Goal: Task Accomplishment & Management: Manage account settings

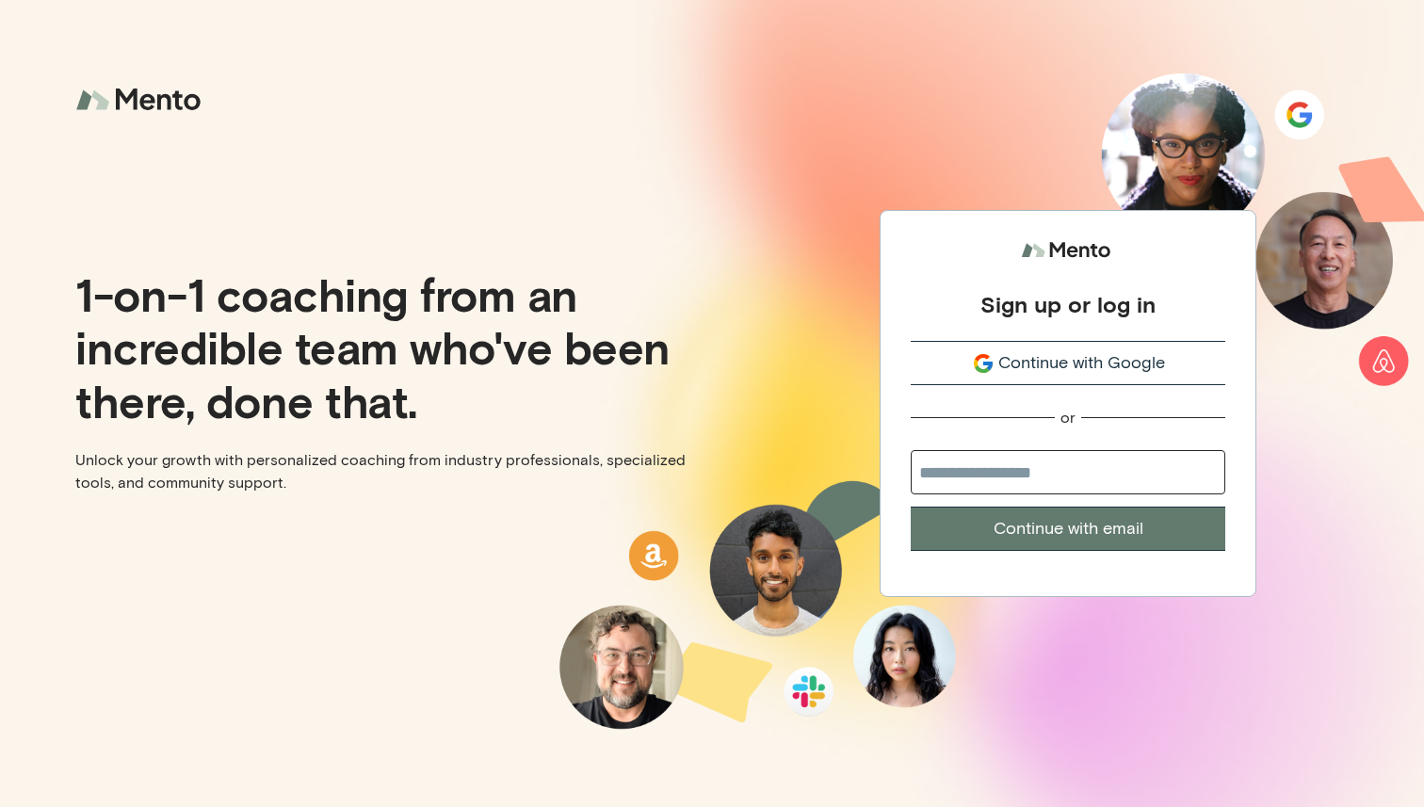
click at [1029, 362] on span "Continue with Google" at bounding box center [1081, 362] width 167 height 25
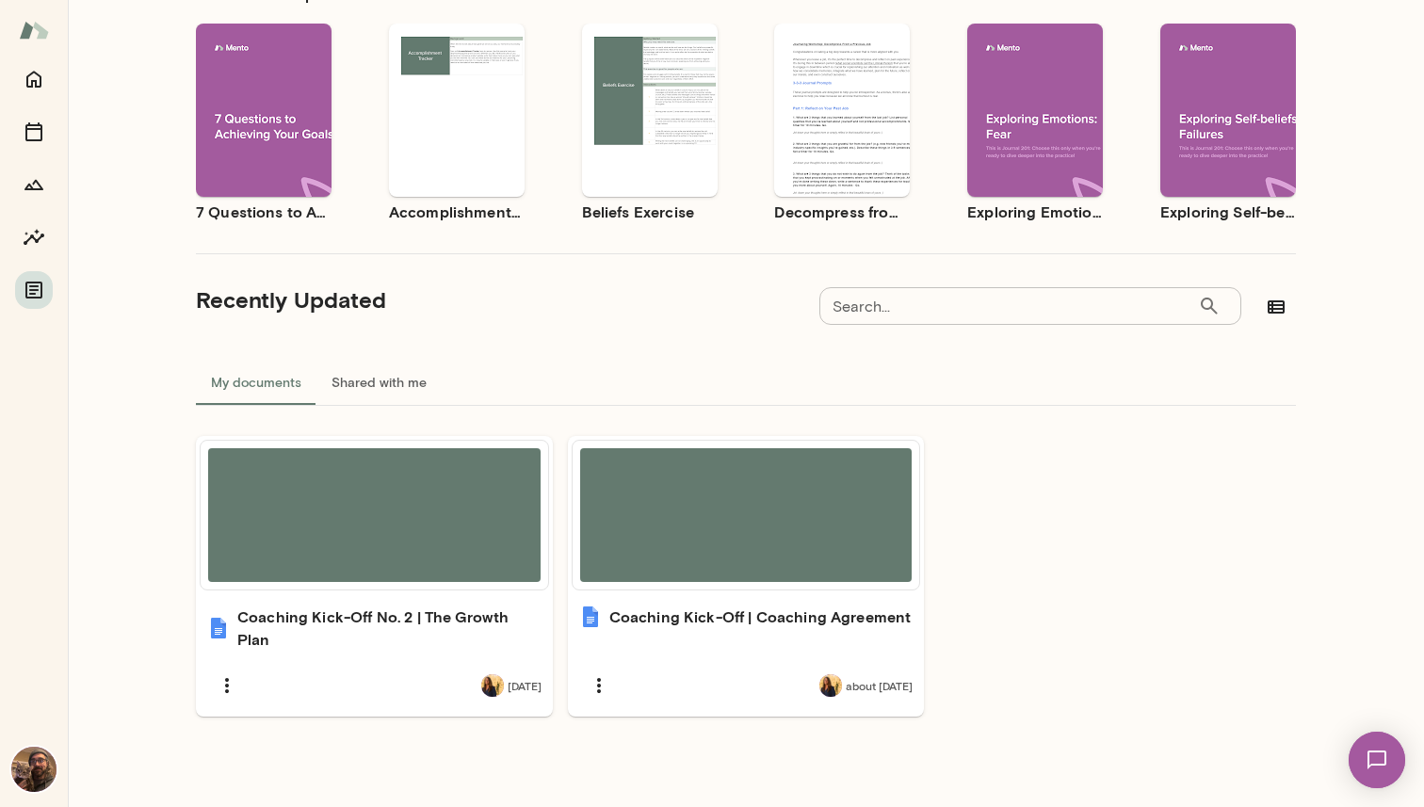
scroll to position [160, 0]
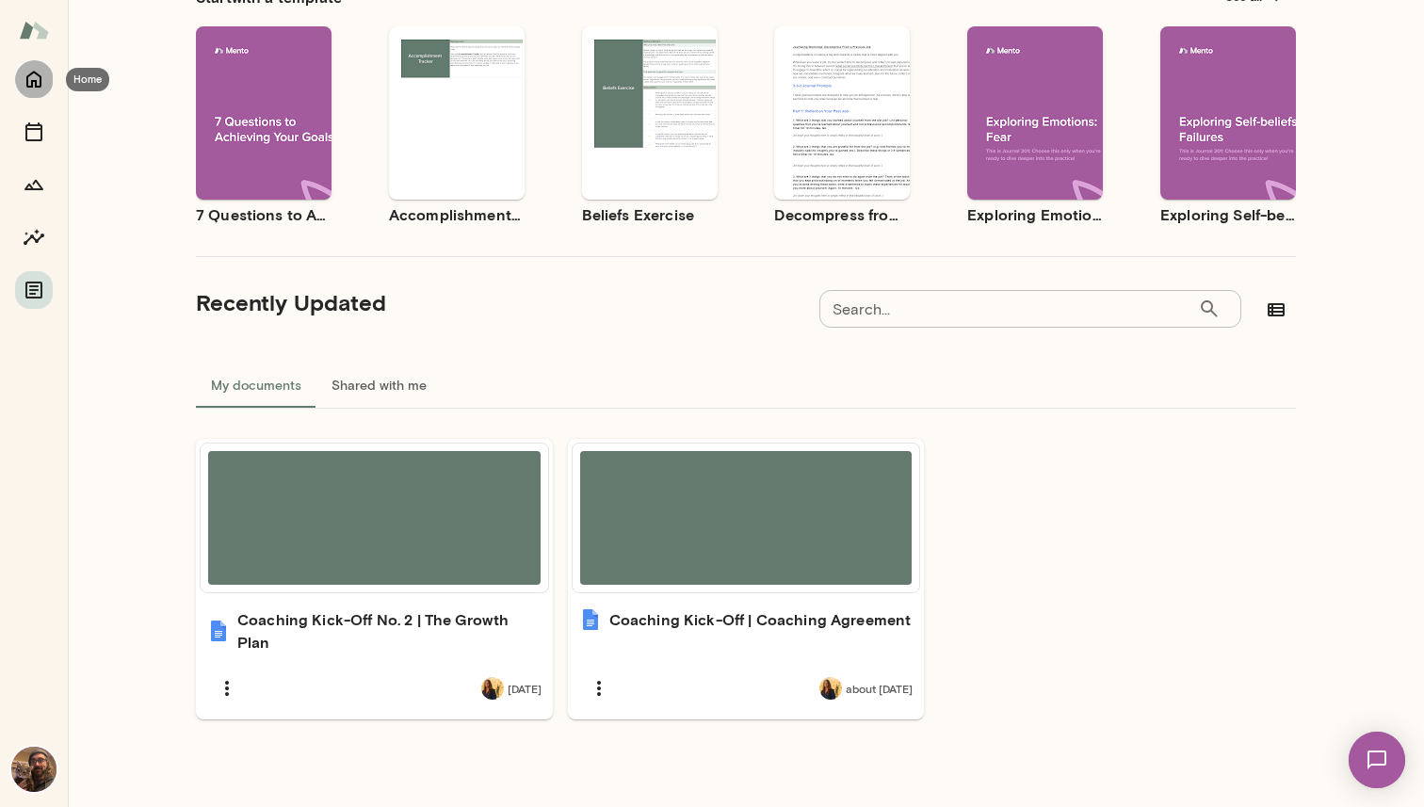
click at [34, 77] on icon "Home" at bounding box center [34, 79] width 23 height 23
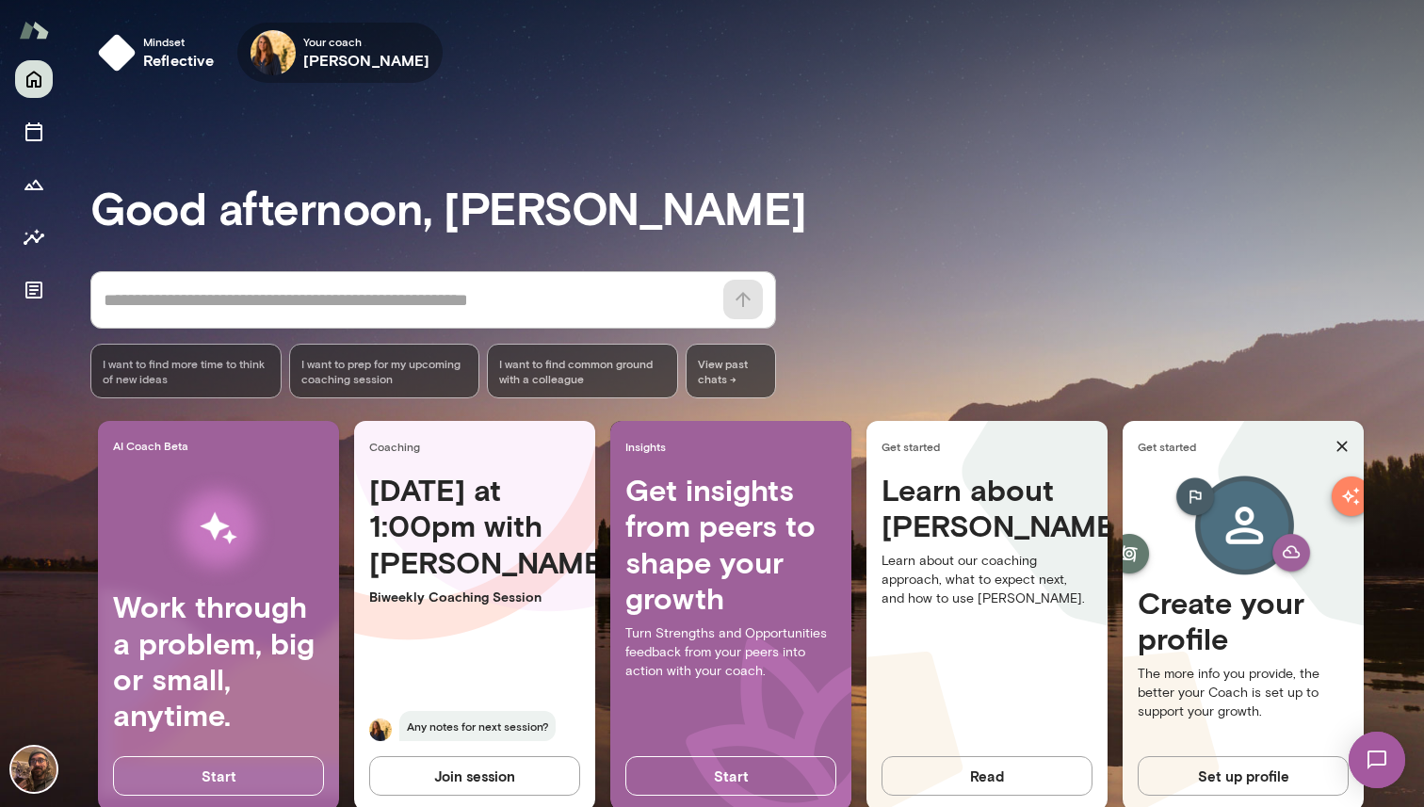
click at [289, 59] on img at bounding box center [272, 52] width 45 height 45
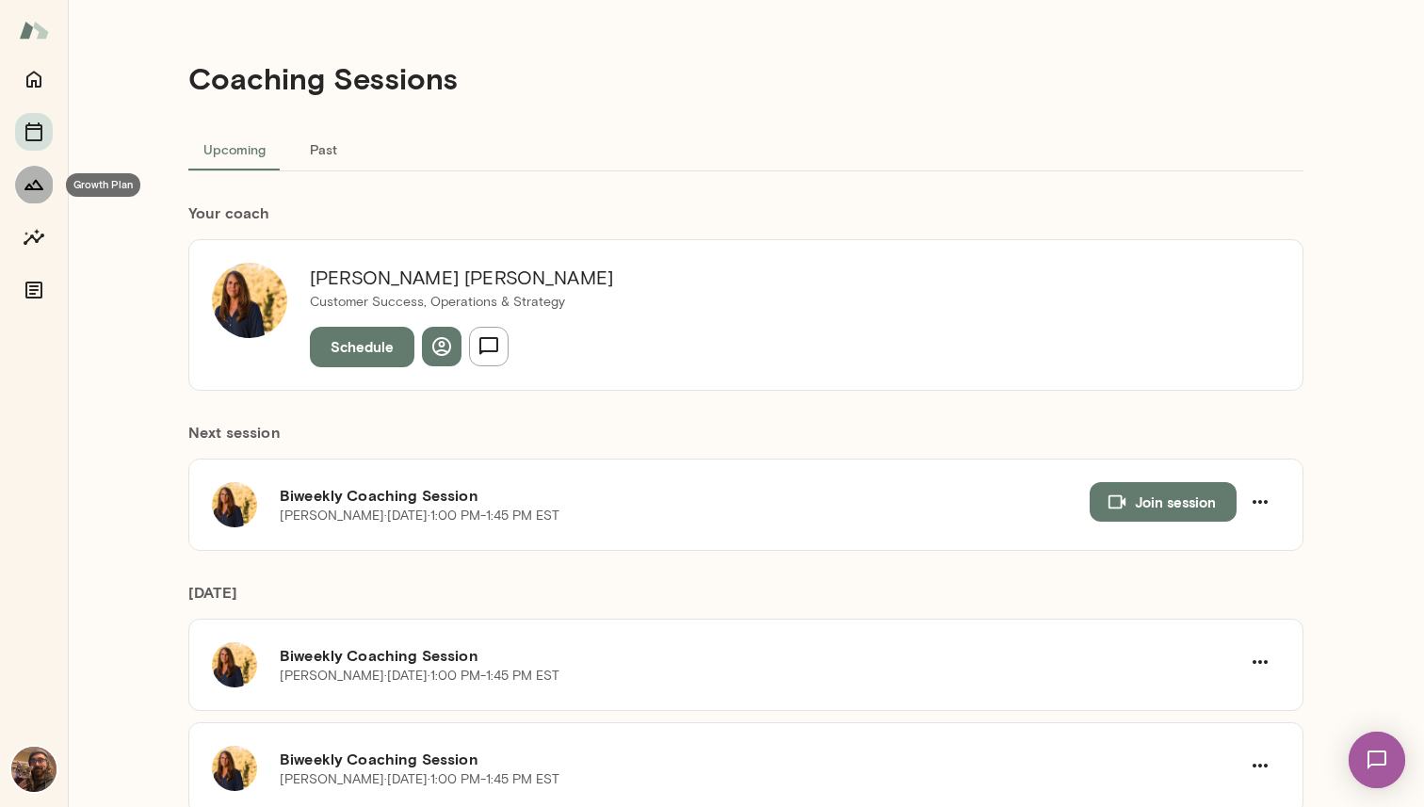
click at [38, 183] on icon "Growth Plan" at bounding box center [33, 185] width 19 height 10
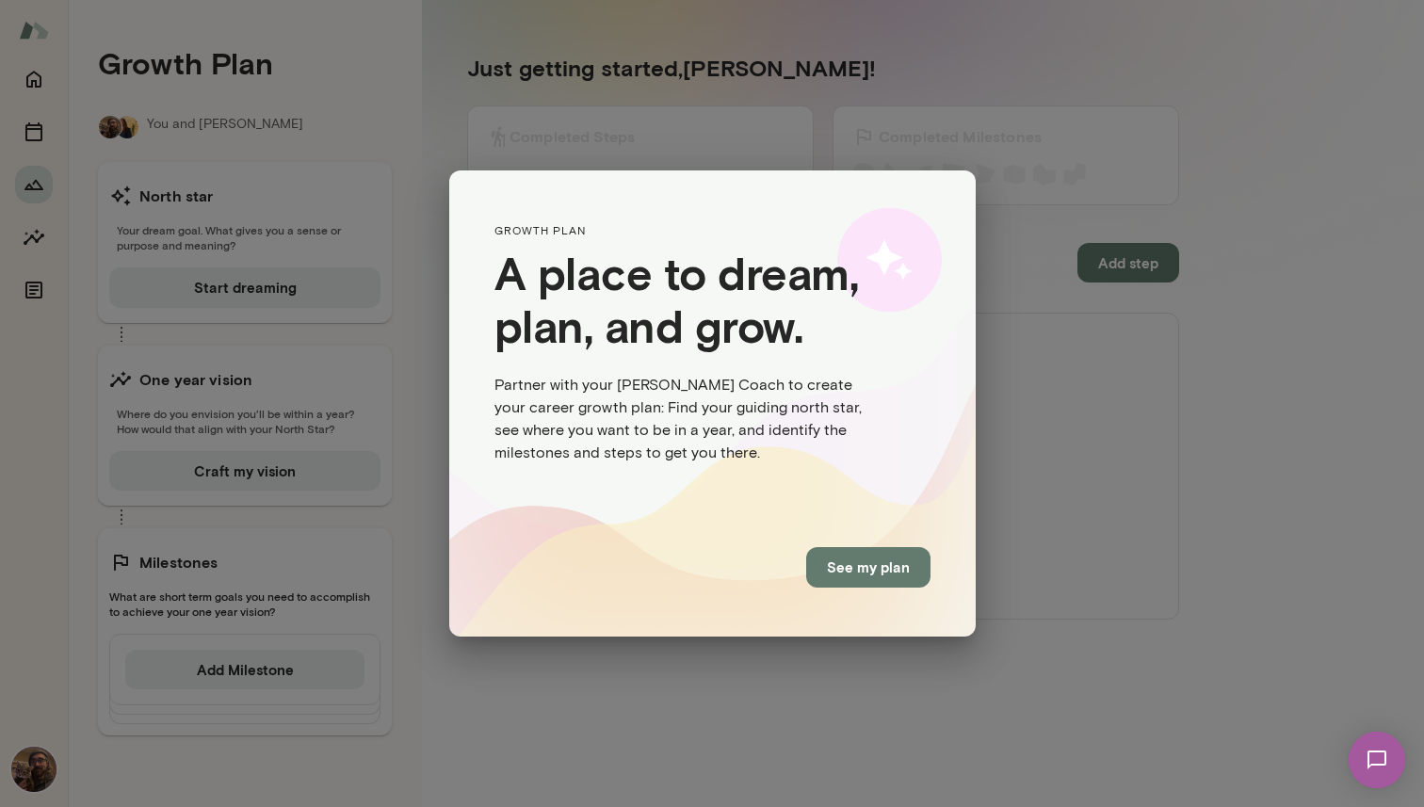
click at [869, 586] on button "See my plan" at bounding box center [868, 567] width 124 height 40
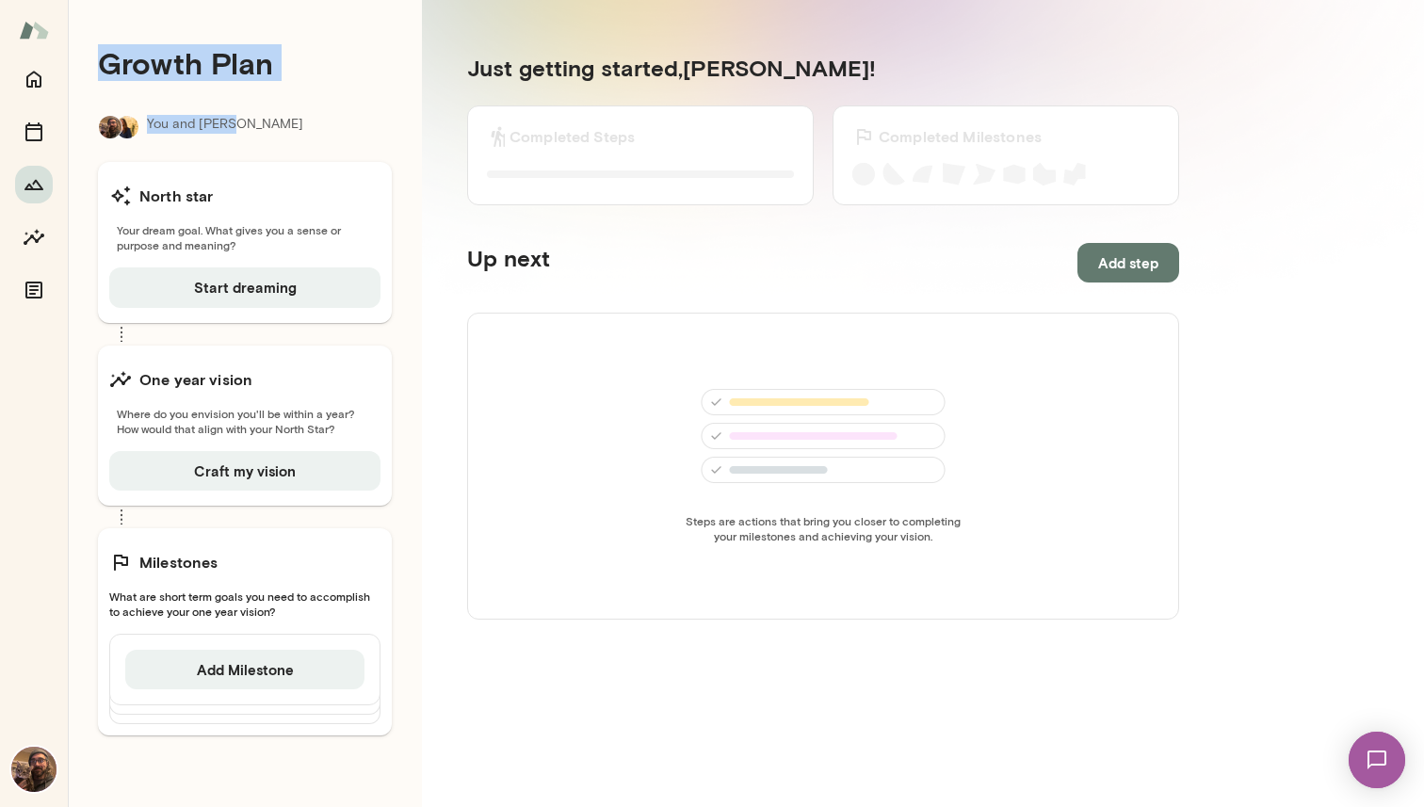
drag, startPoint x: 289, startPoint y: 116, endPoint x: 79, endPoint y: 65, distance: 216.0
click at [78, 65] on div "Growth Plan You and [PERSON_NAME] star Your dream goal. What gives you a sense …" at bounding box center [245, 403] width 354 height 807
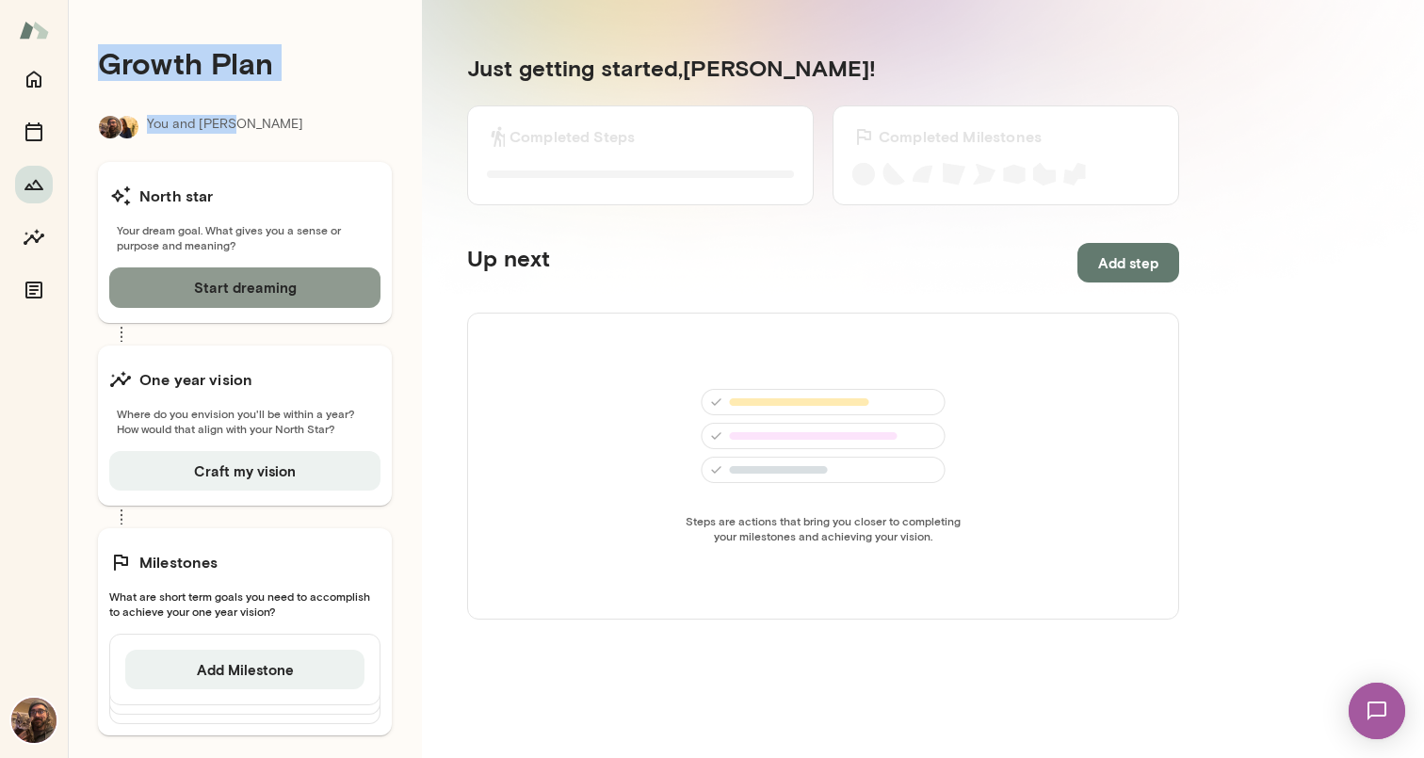
click at [248, 282] on button "Start dreaming" at bounding box center [244, 287] width 271 height 40
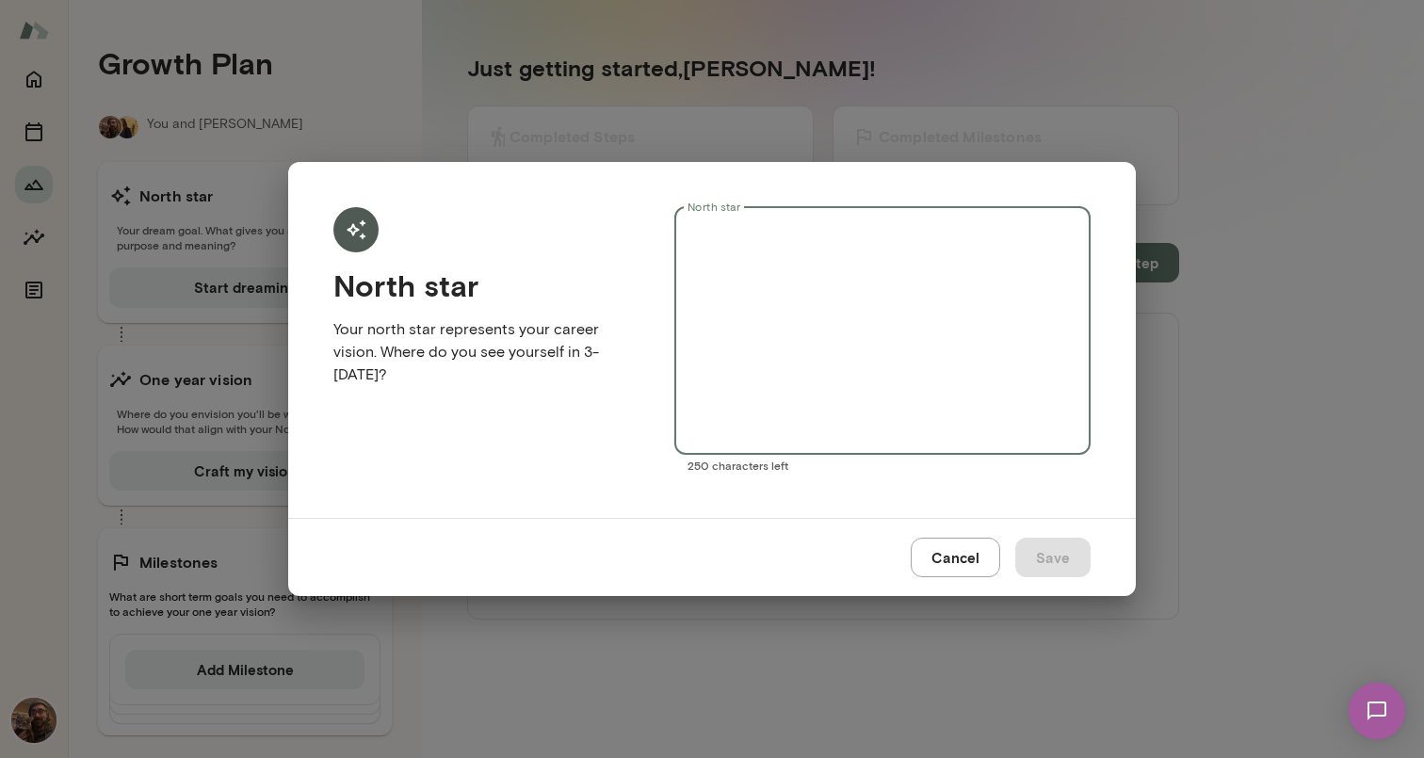
click at [783, 278] on textarea "North star" at bounding box center [882, 330] width 390 height 217
click at [943, 552] on button "Cancel" at bounding box center [954, 558] width 89 height 40
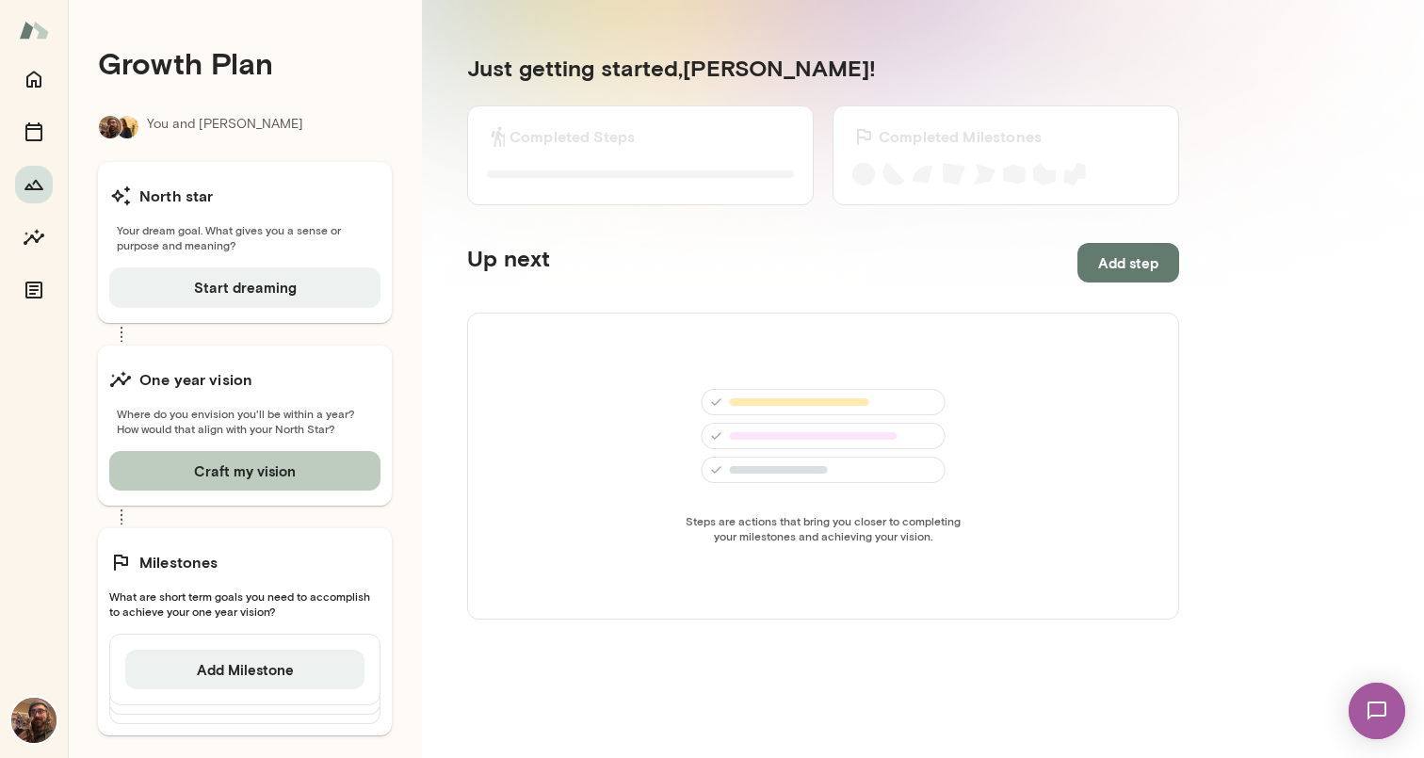
click at [280, 488] on button "Craft my vision" at bounding box center [244, 471] width 271 height 40
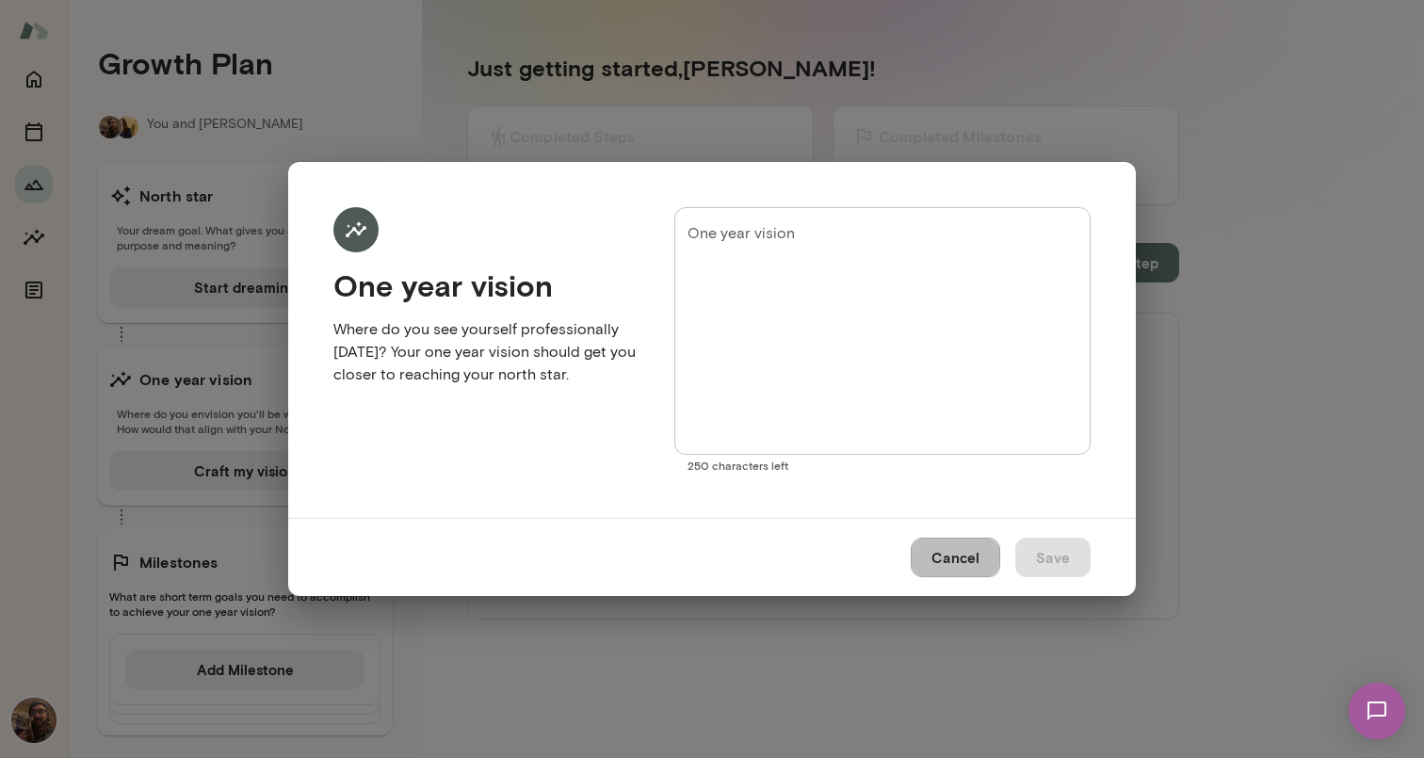
click at [946, 553] on button "Cancel" at bounding box center [954, 558] width 89 height 40
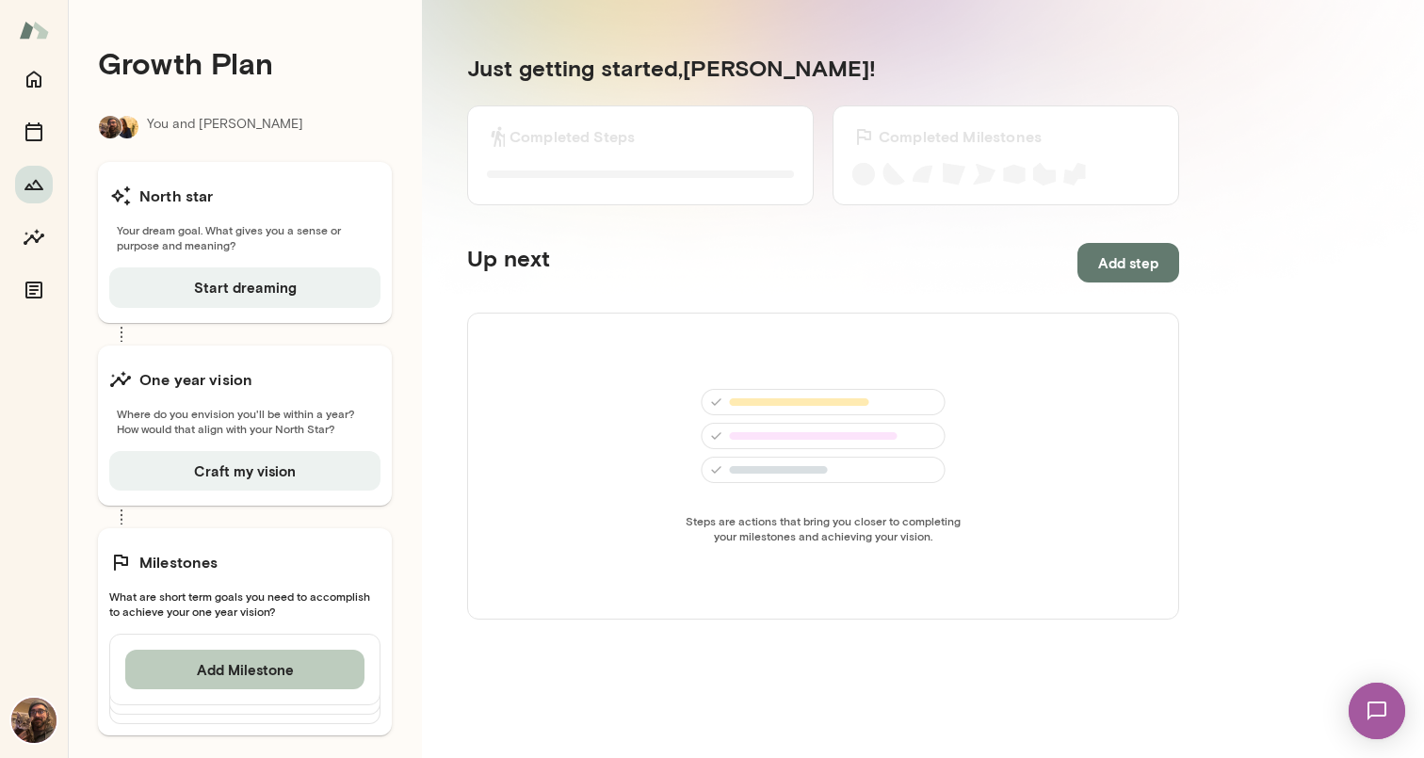
click at [200, 652] on button "Add Milestone" at bounding box center [244, 670] width 239 height 40
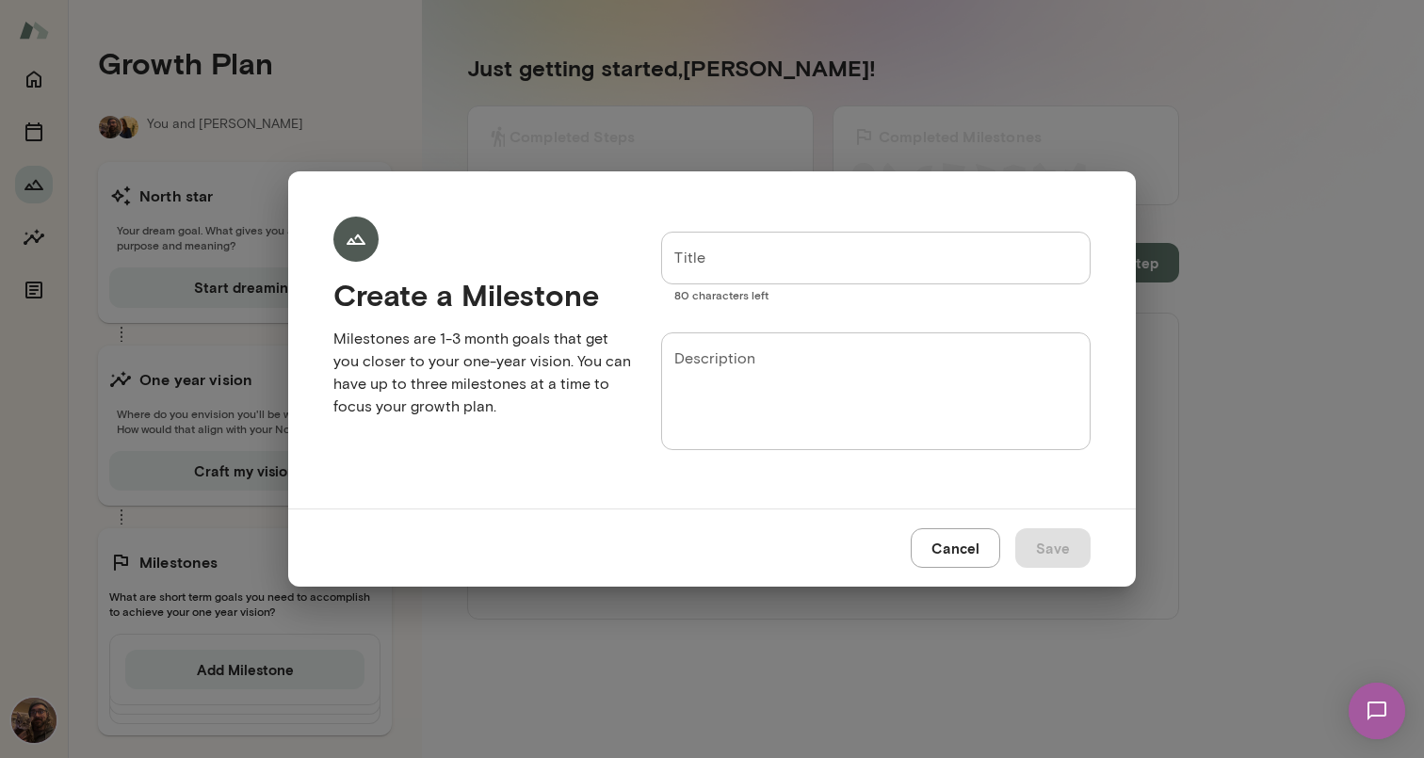
click at [963, 540] on button "Cancel" at bounding box center [954, 548] width 89 height 40
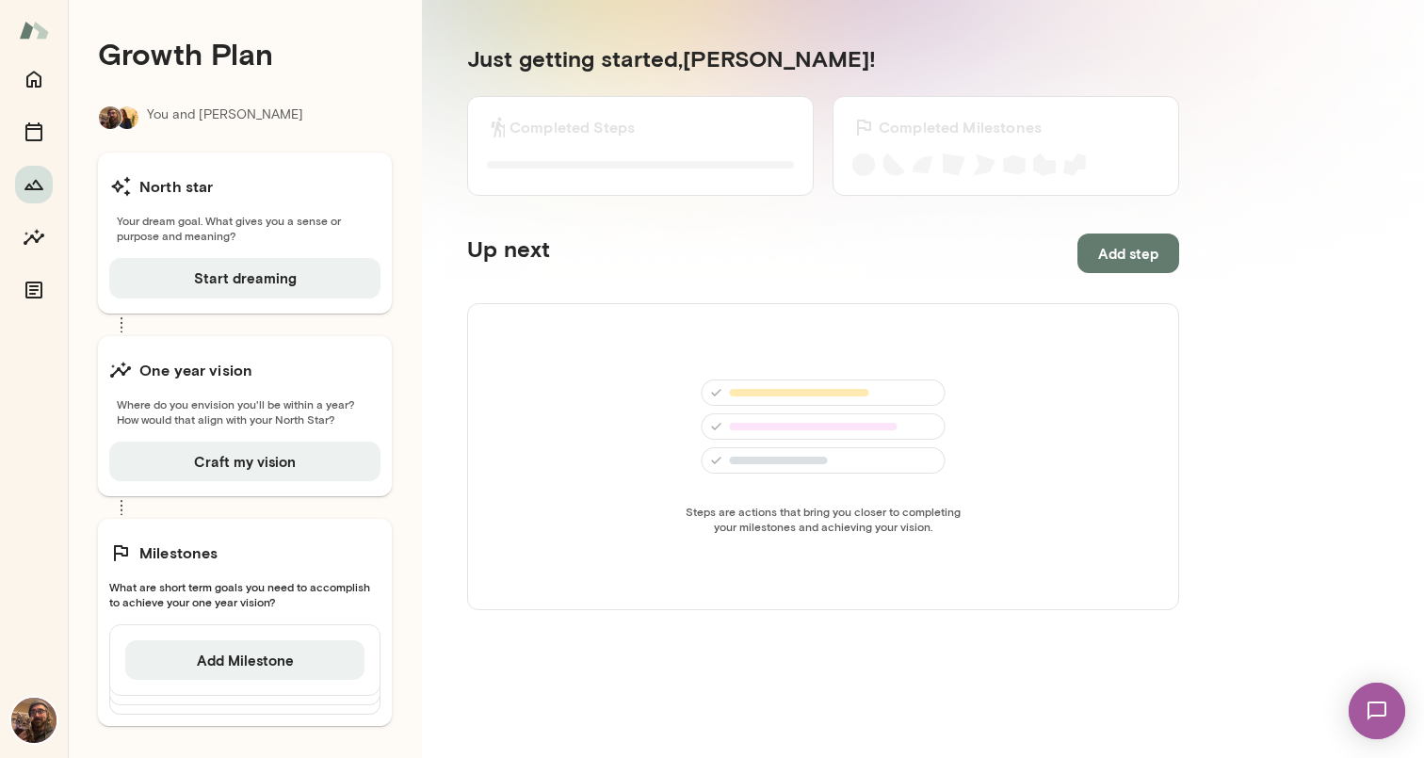
scroll to position [23, 0]
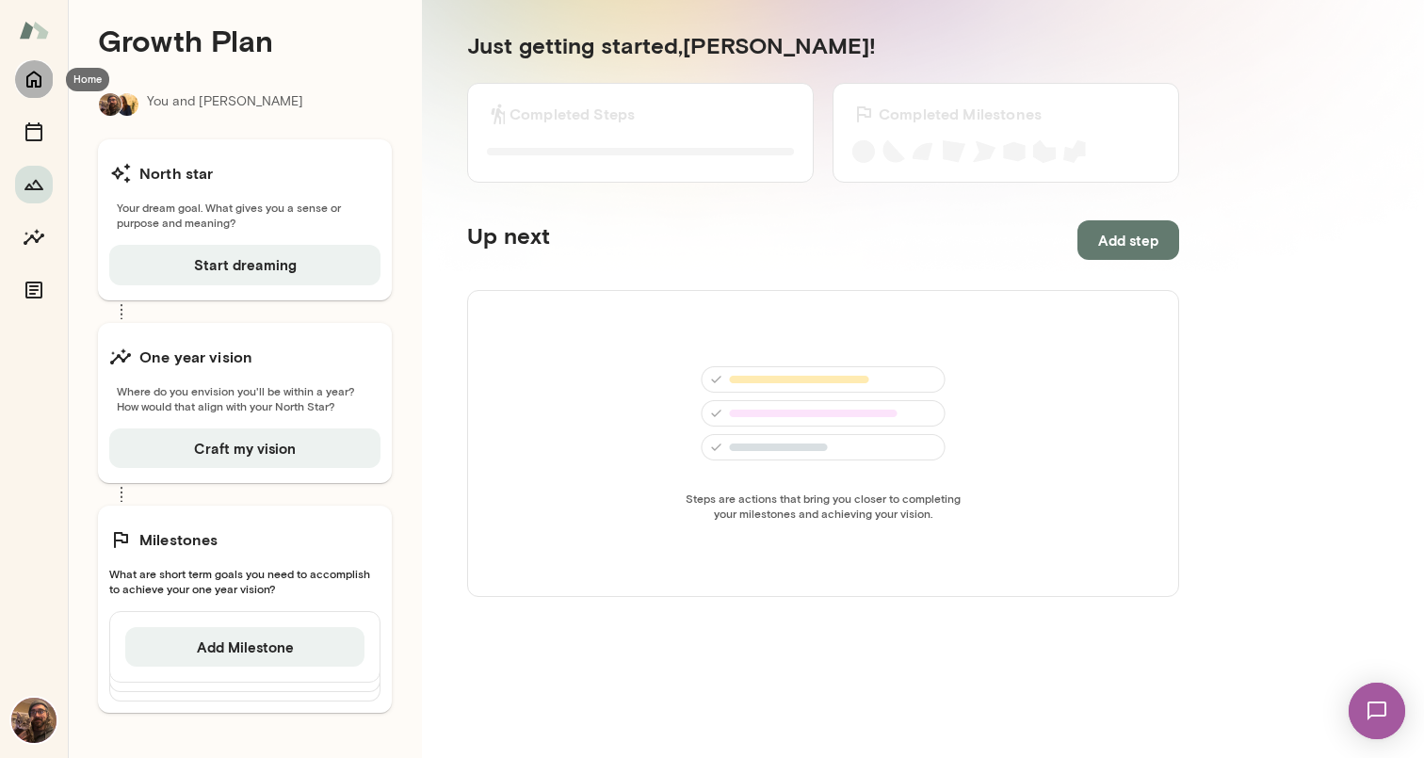
click at [36, 89] on icon "Home" at bounding box center [34, 79] width 23 height 23
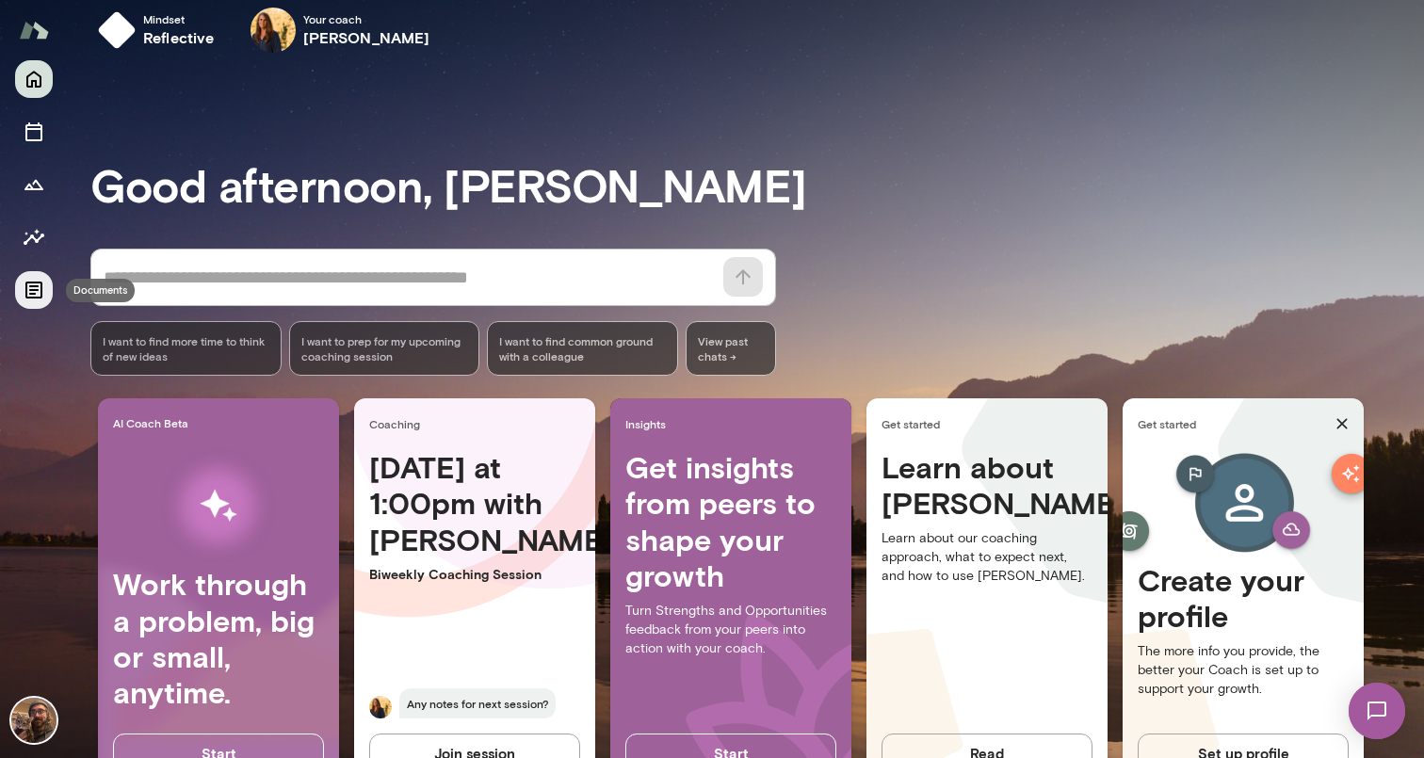
click at [32, 282] on icon "Documents" at bounding box center [33, 290] width 17 height 17
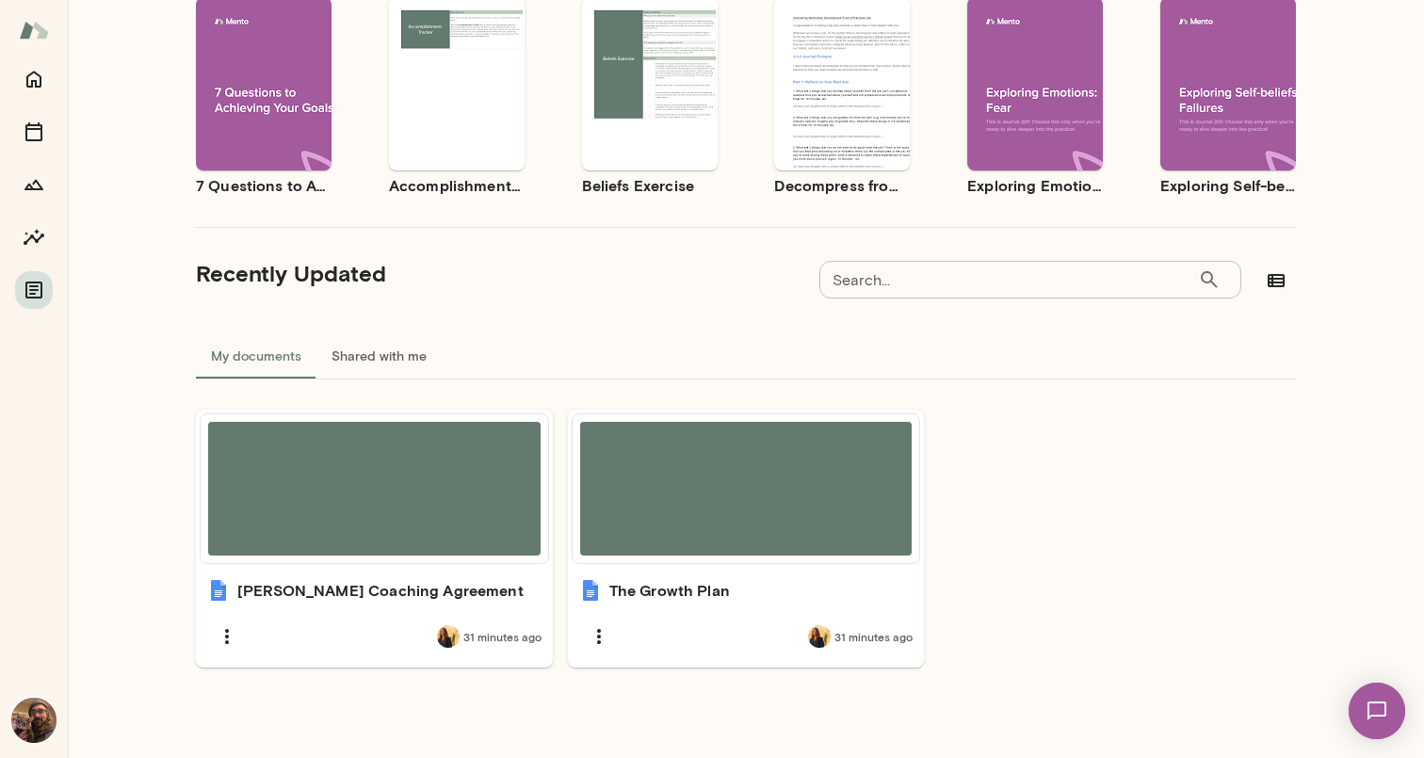
click at [374, 333] on button "Shared with me" at bounding box center [378, 355] width 125 height 45
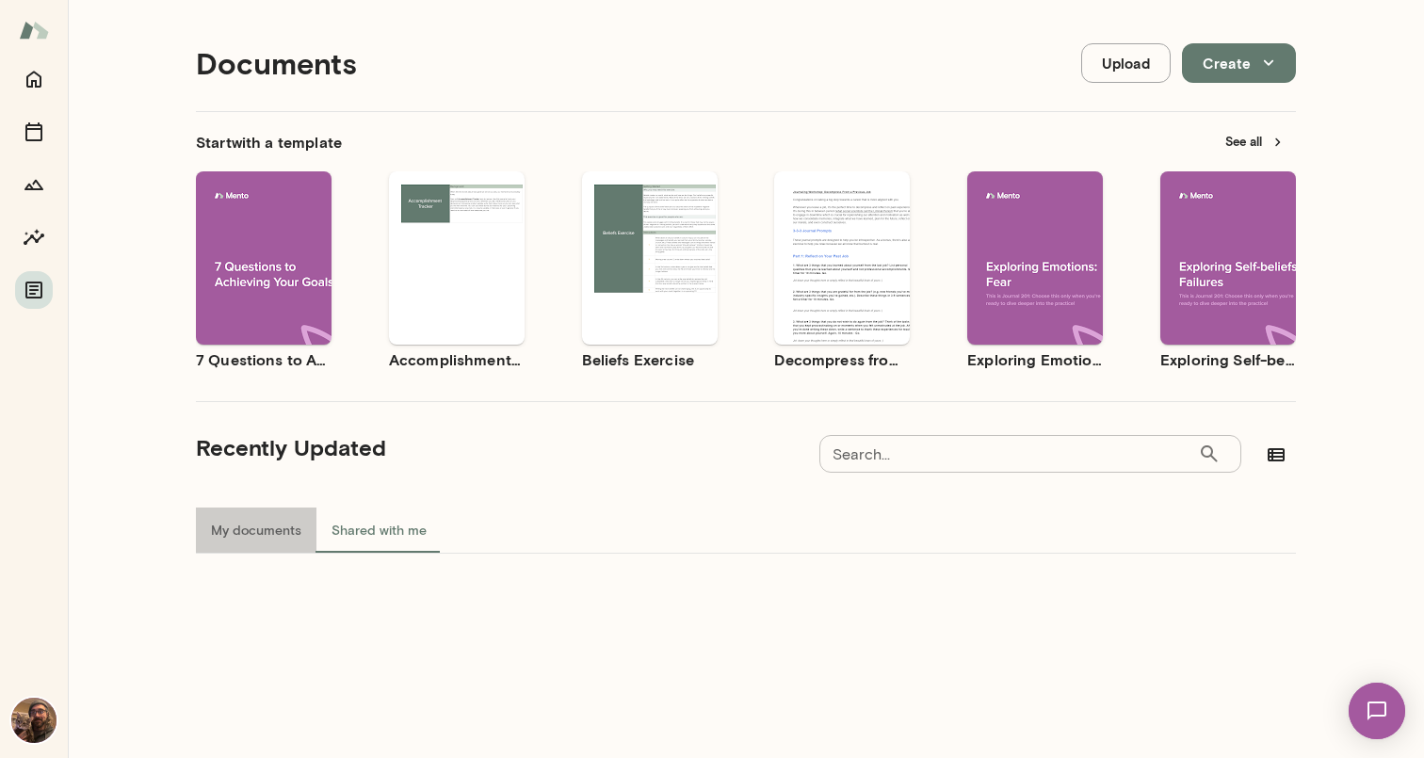
click at [271, 520] on button "My documents" at bounding box center [256, 529] width 121 height 45
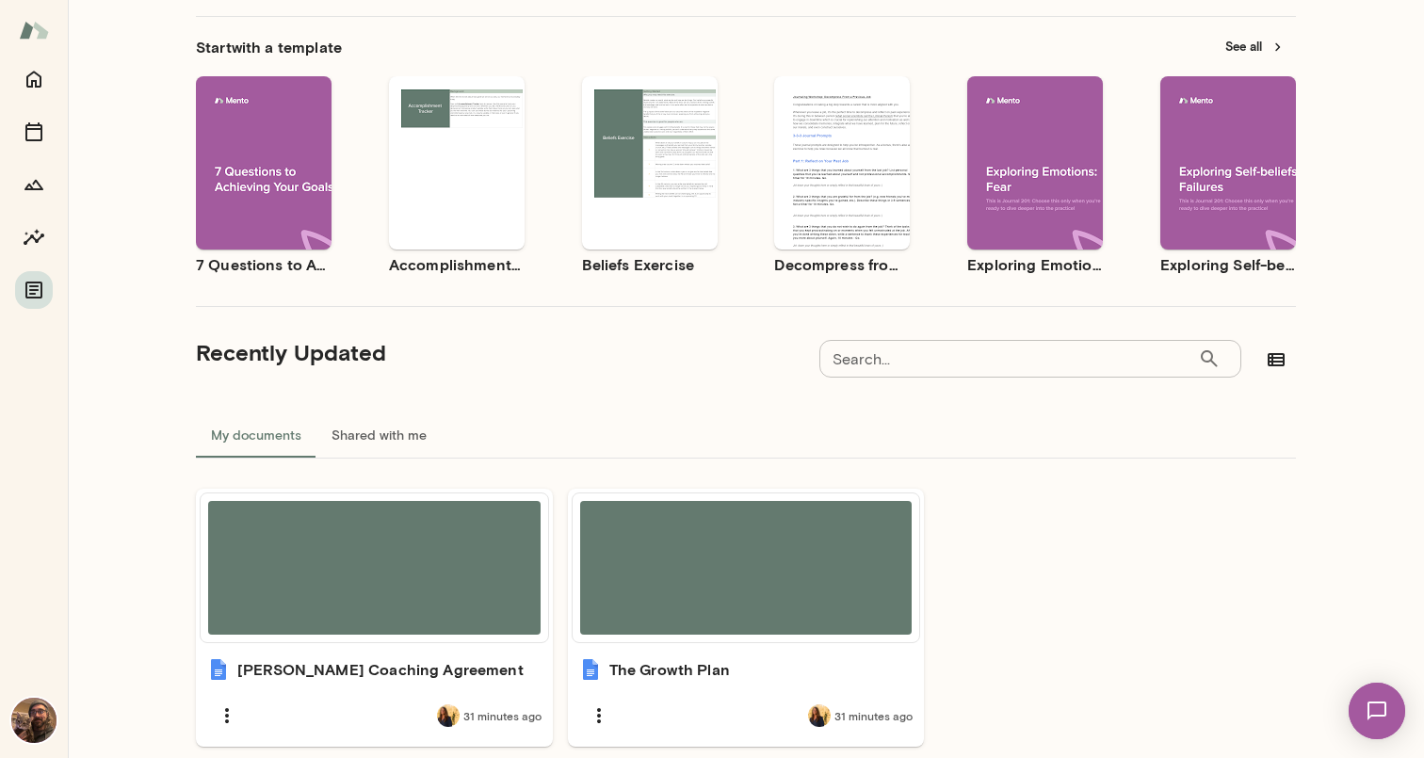
scroll to position [189, 0]
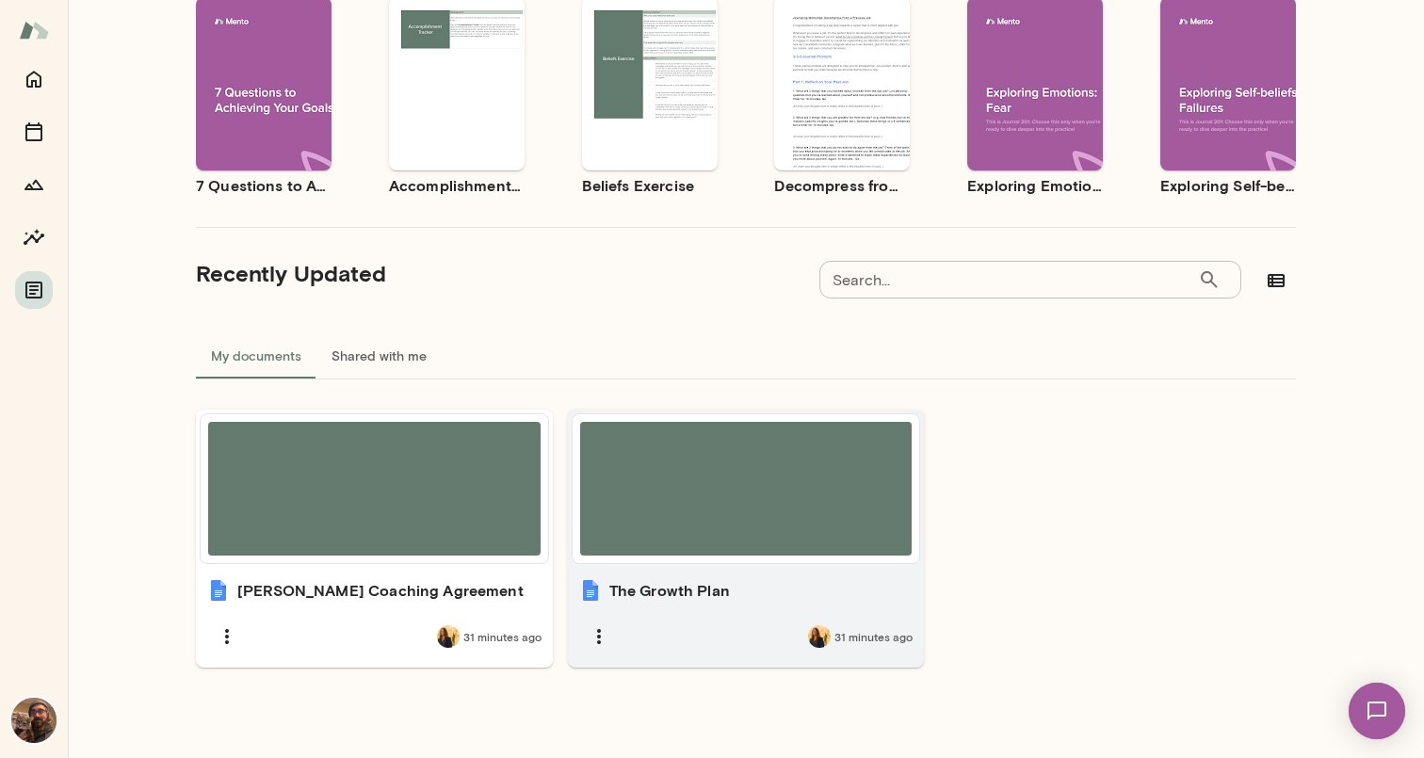
click at [682, 494] on div at bounding box center [746, 489] width 332 height 134
